Goal: Navigation & Orientation: Understand site structure

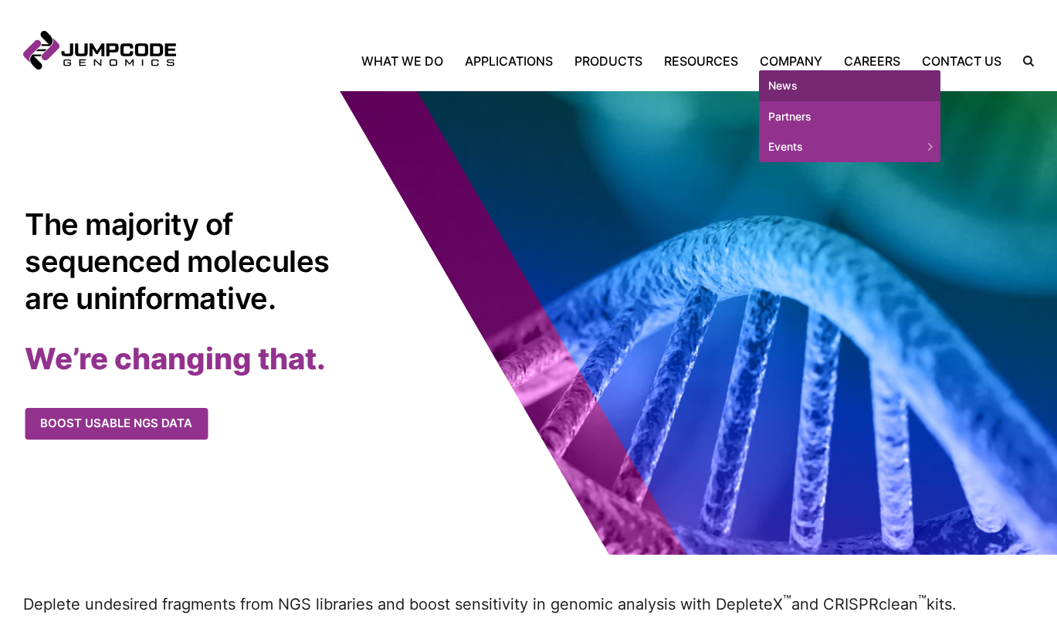
click at [799, 88] on link "News" at bounding box center [850, 85] width 182 height 31
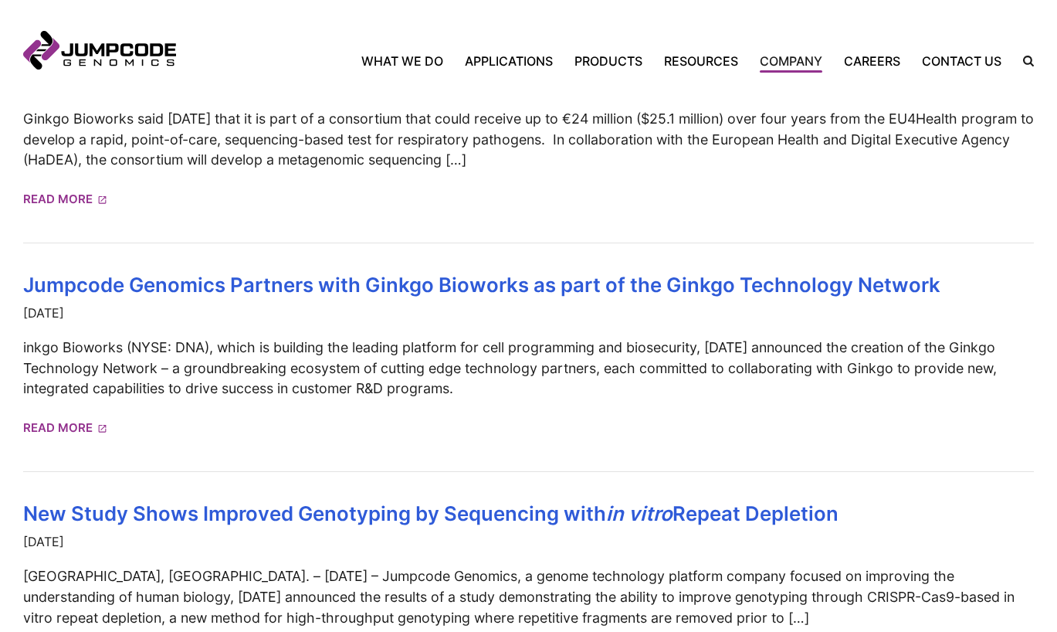
scroll to position [772, 0]
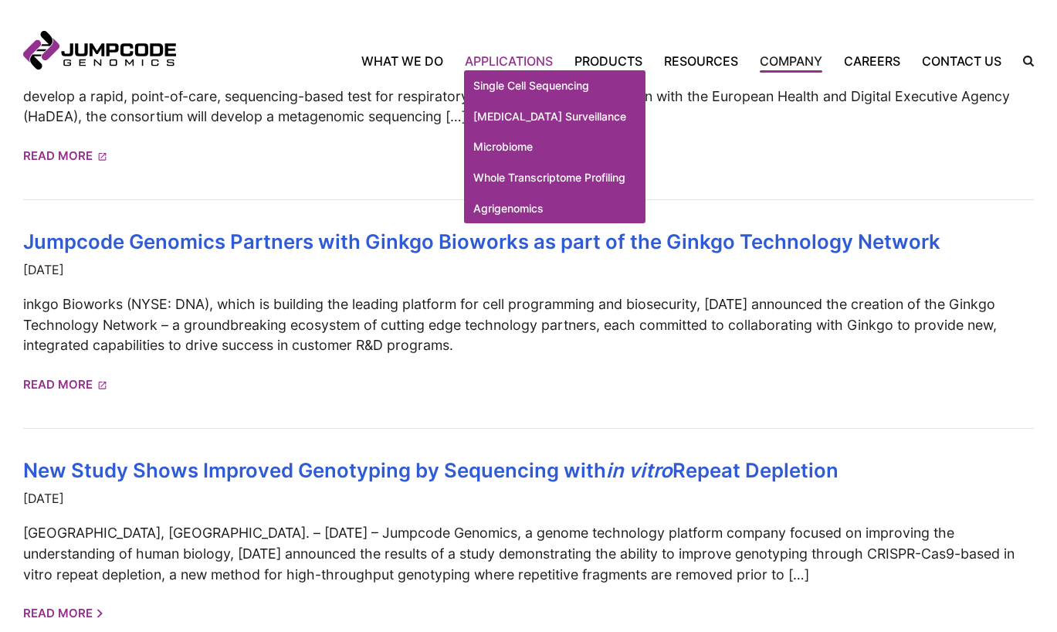
click at [525, 59] on link "Applications" at bounding box center [509, 61] width 110 height 19
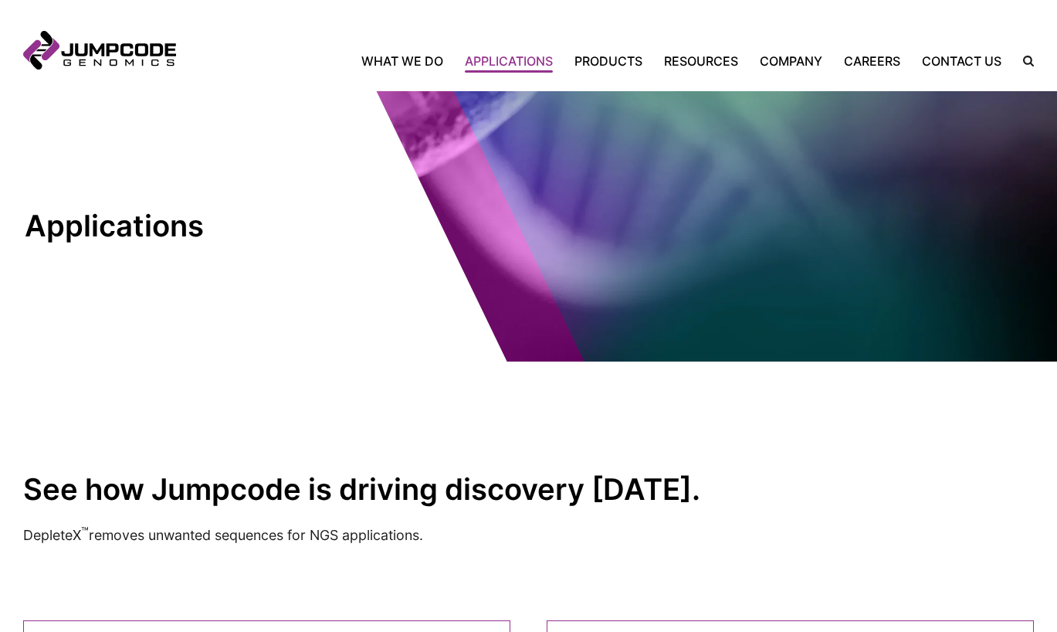
click at [422, 58] on link "What We Do" at bounding box center [407, 61] width 93 height 19
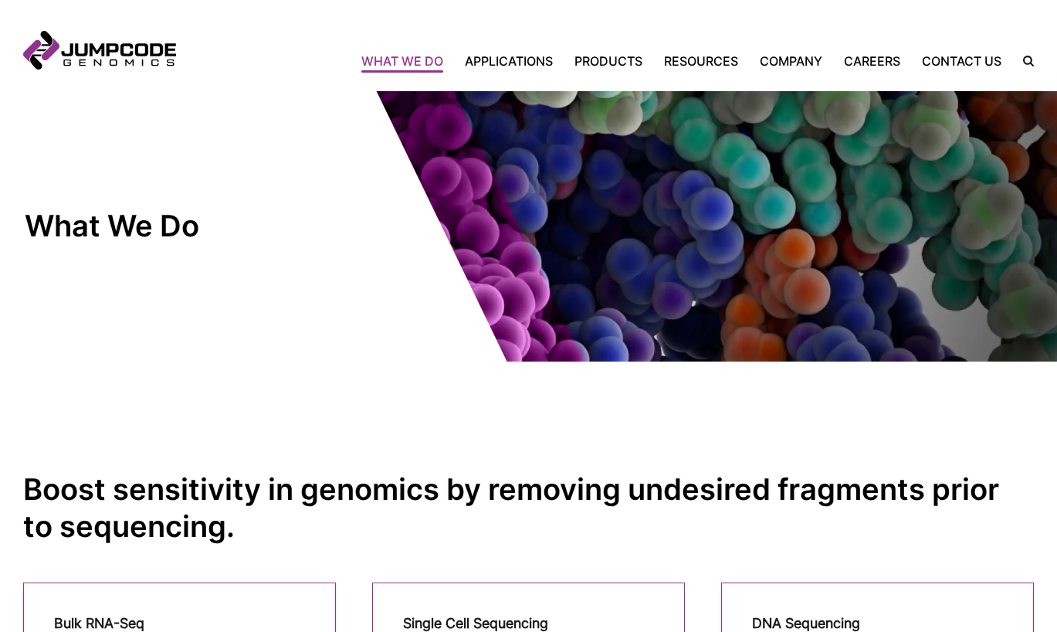
click at [619, 66] on link "Products" at bounding box center [609, 61] width 90 height 19
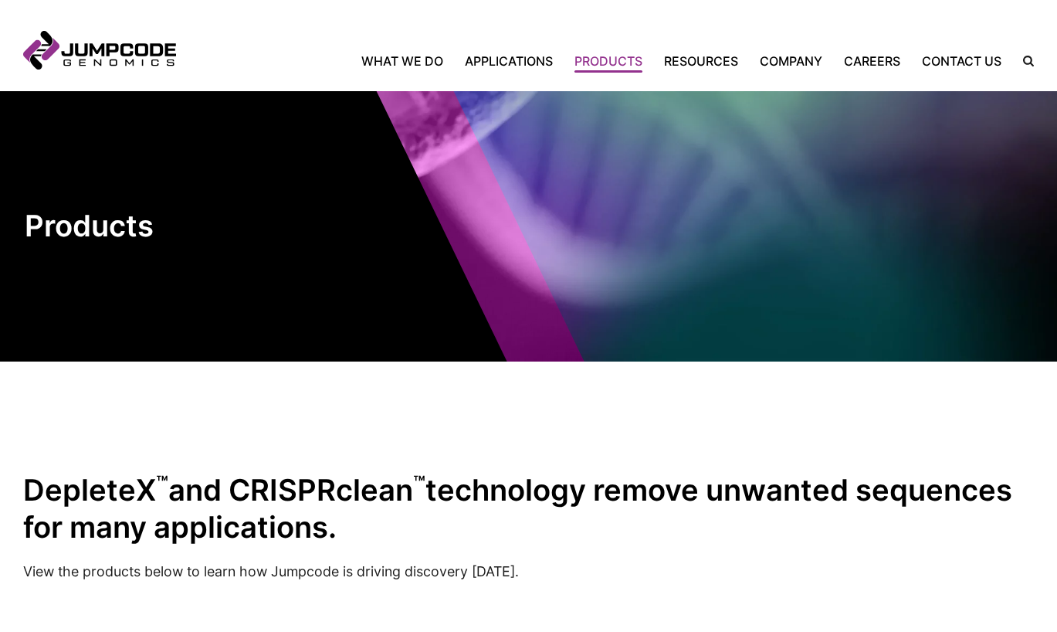
click at [709, 65] on link "Resources" at bounding box center [701, 61] width 96 height 19
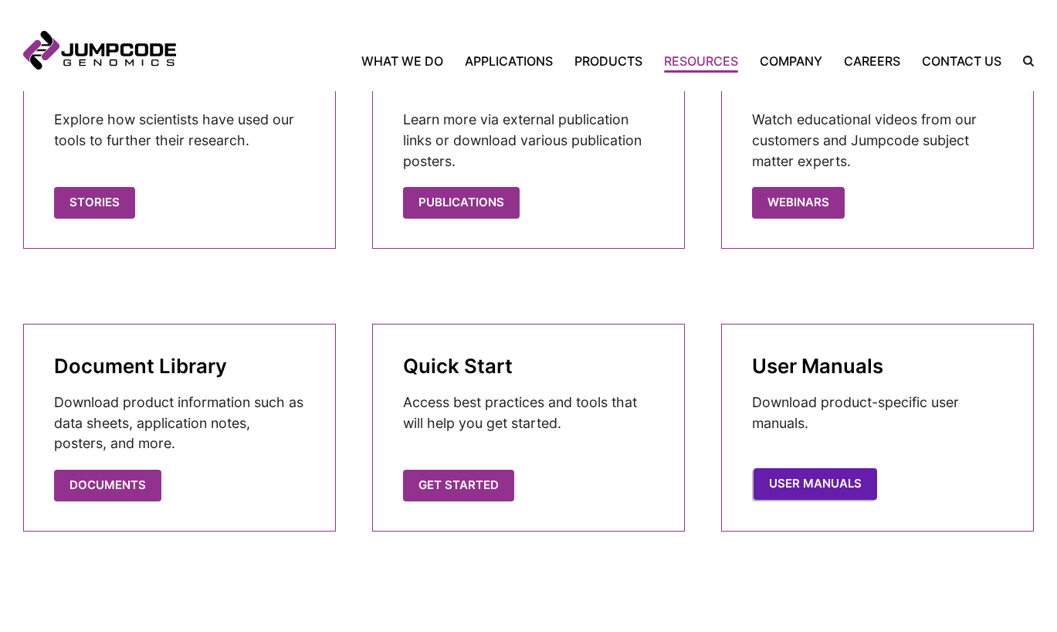
scroll to position [592, 0]
